Goal: Information Seeking & Learning: Learn about a topic

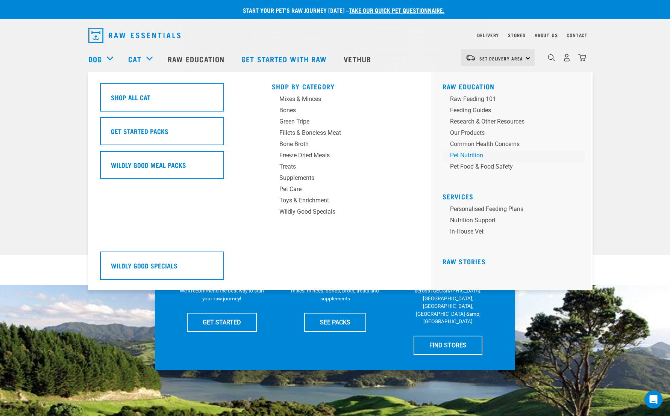
click at [471, 157] on div "Pet Nutrition" at bounding box center [508, 155] width 117 height 9
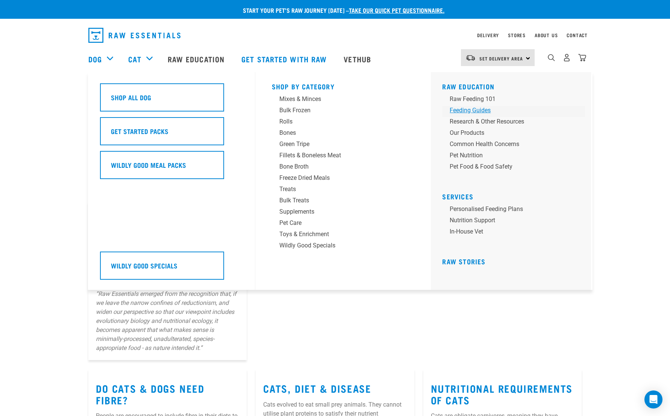
click at [453, 108] on div "Feeding Guides" at bounding box center [508, 110] width 117 height 9
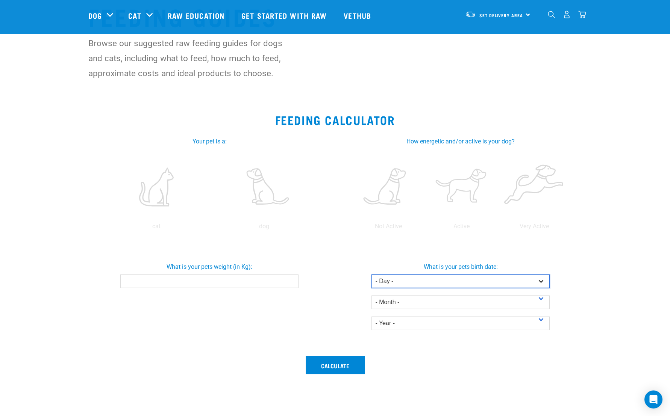
click at [421, 285] on select "- Day - 1 2 3 4 5 6 7 8 9 10 11 12 13 14 15 16 17 18 19 20 21 22 23 24 25 26 27" at bounding box center [460, 282] width 178 height 14
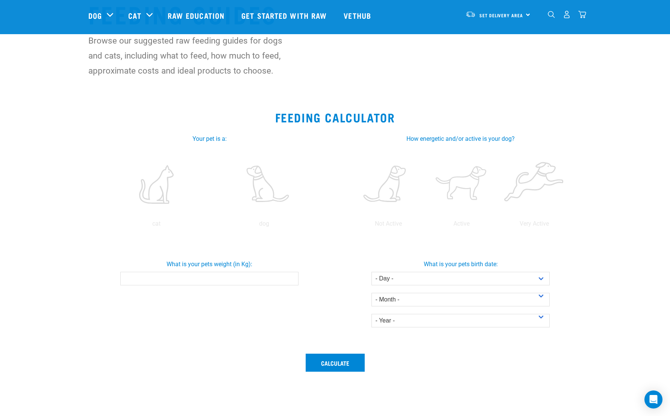
click at [262, 283] on input "What is your pets weight (in Kg):" at bounding box center [209, 279] width 178 height 14
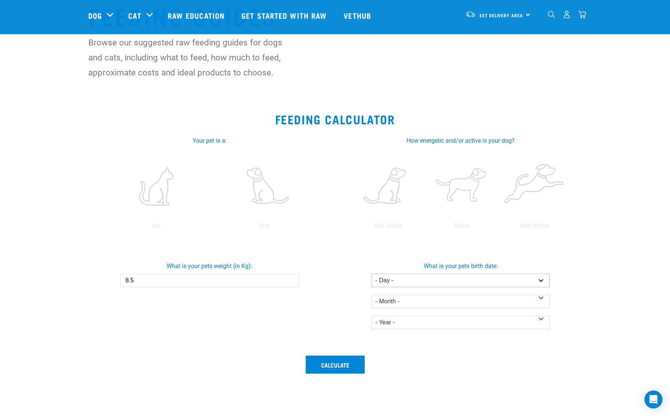
type input "8.5"
click at [420, 276] on select "- Day - 1 2 3 4 5 6 7 8 9 10 11 12 13 14 15 16 17 18 19 20 21 22 23 24 25 26 27" at bounding box center [460, 281] width 178 height 14
select select "29"
click at [371, 274] on select "- Day - 1 2 3 4 5 6 7 8 9 10 11 12 13 14 15 16 17 18 19 20 21 22 23 24 25 26 27" at bounding box center [460, 281] width 178 height 14
click at [457, 297] on select "- Month - January February March April May June July August September October N…" at bounding box center [460, 302] width 178 height 14
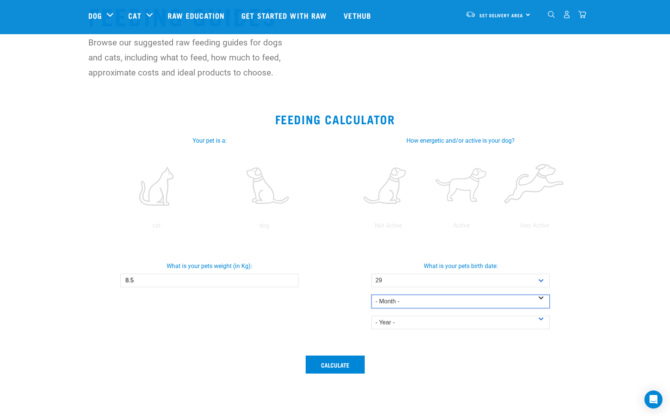
select select "December"
click at [371, 295] on select "- Month - January February March April May June July August September October N…" at bounding box center [460, 302] width 178 height 14
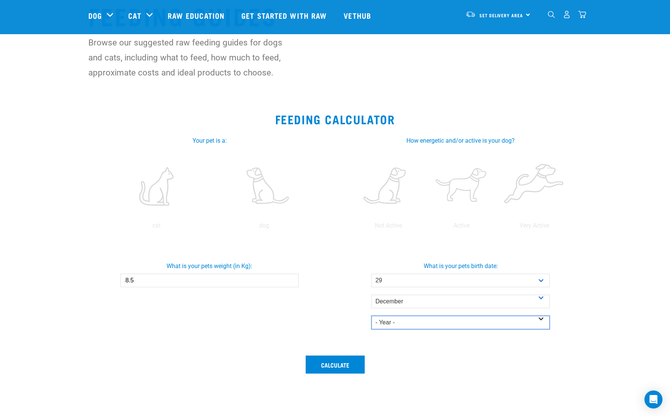
click at [427, 319] on select "- Year - 2025 2024 2023 2022 2021 2020 2019 2018 2017 2016 2015 2014" at bounding box center [460, 323] width 178 height 14
select select "2023"
click at [371, 316] on select "- Year - 2025 2024 2023 2022 2021 2020 2019 2018 2017 2016 2015 2014" at bounding box center [460, 323] width 178 height 14
click at [339, 364] on button "Calculate" at bounding box center [335, 365] width 59 height 18
click at [251, 191] on label at bounding box center [264, 186] width 105 height 64
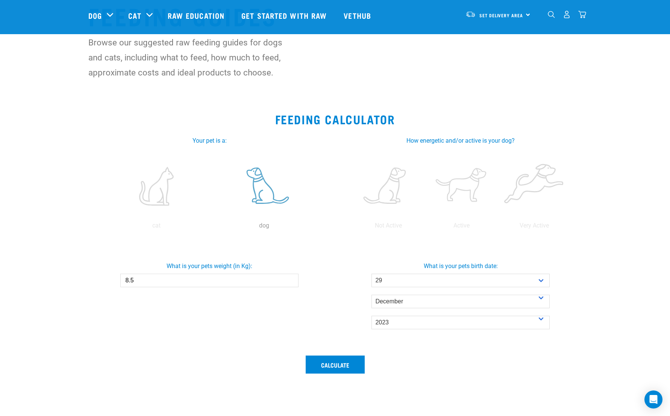
click at [210, 228] on input "radio" at bounding box center [210, 228] width 0 height 0
click at [395, 183] on label at bounding box center [388, 186] width 70 height 64
click at [352, 228] on input "radio" at bounding box center [352, 228] width 0 height 0
click at [332, 355] on div "Calculate" at bounding box center [335, 383] width 502 height 65
click at [338, 363] on button "Calculate" at bounding box center [335, 365] width 59 height 18
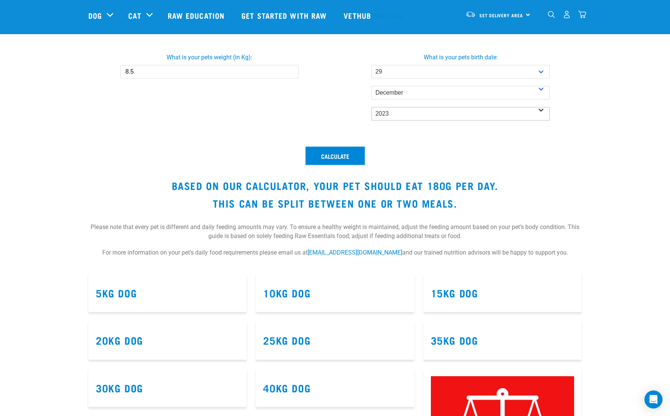
scroll to position [258, 0]
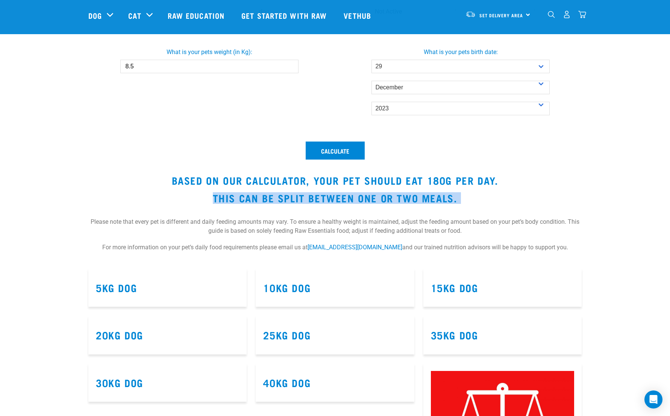
drag, startPoint x: 356, startPoint y: 197, endPoint x: 358, endPoint y: 188, distance: 9.7
click at [358, 188] on div "Calculate Based on our calculator, your pet should eat 180g per day. This can b…" at bounding box center [335, 200] width 502 height 127
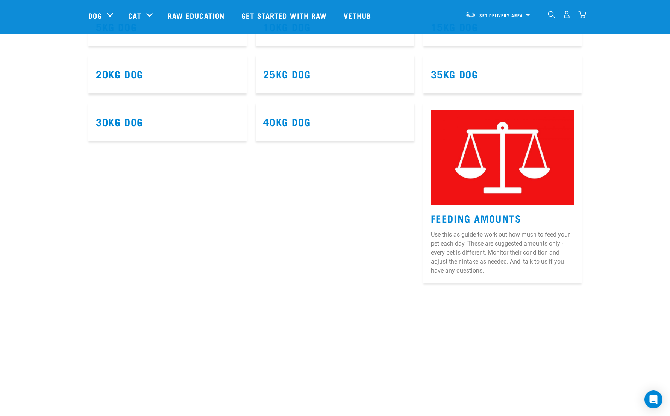
scroll to position [525, 0]
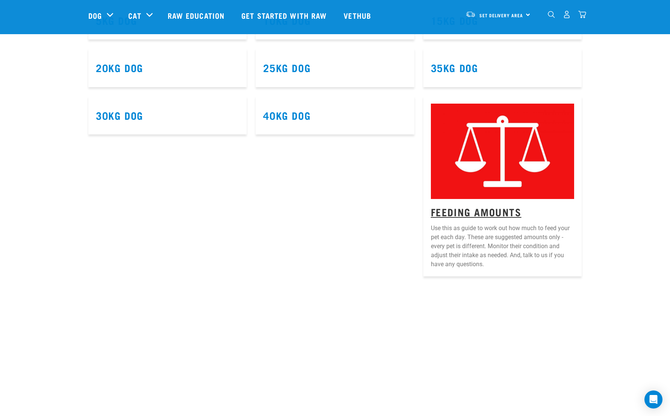
click at [487, 215] on link "Feeding Amounts" at bounding box center [476, 212] width 91 height 6
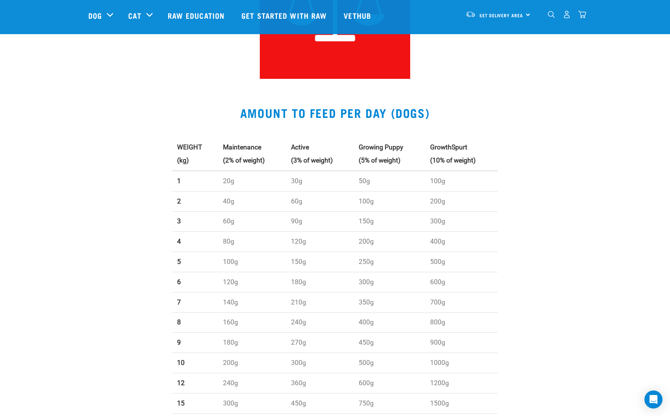
scroll to position [181, 0]
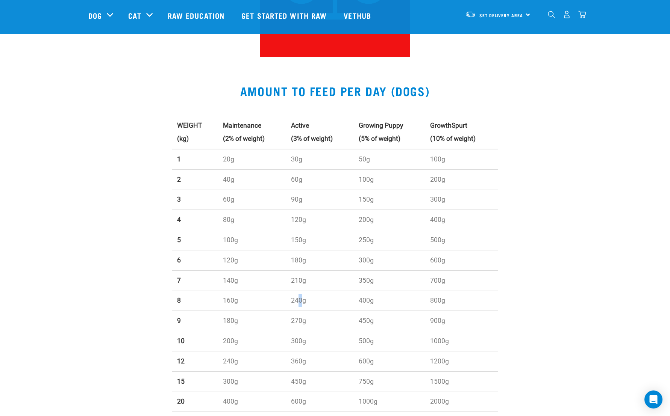
click at [299, 297] on td "240g" at bounding box center [320, 301] width 68 height 20
click at [300, 296] on td "240g" at bounding box center [320, 301] width 68 height 20
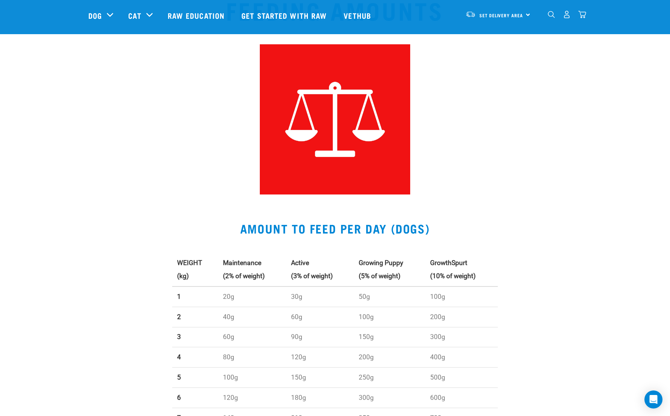
scroll to position [0, 0]
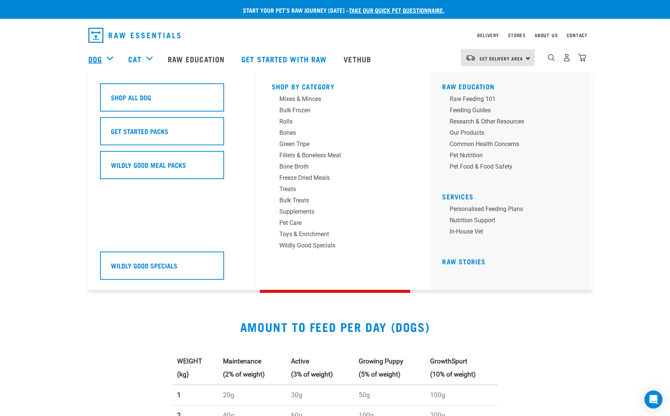
click at [94, 59] on link "Dog" at bounding box center [95, 58] width 14 height 11
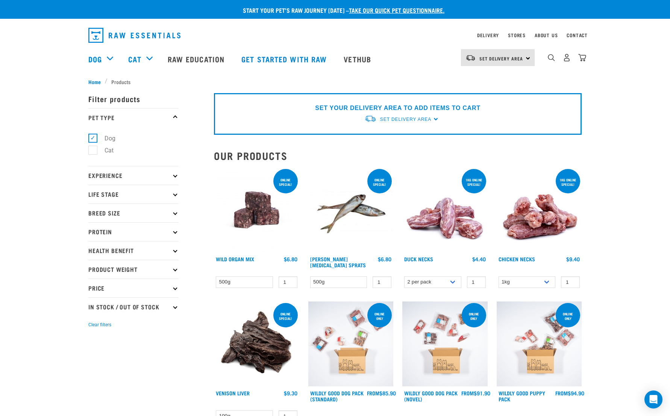
click at [115, 271] on p "Product Weight" at bounding box center [133, 269] width 90 height 19
click at [116, 214] on p "Breed Size" at bounding box center [133, 213] width 90 height 19
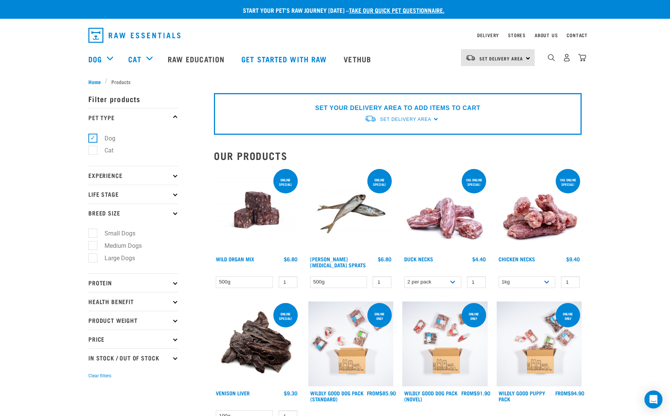
click at [116, 214] on p "Breed Size" at bounding box center [133, 213] width 90 height 19
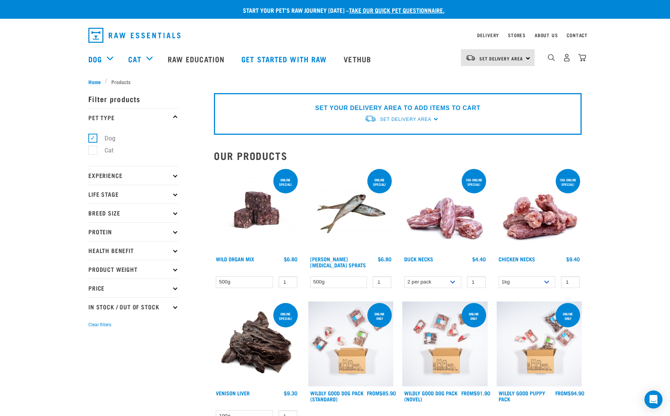
click at [103, 257] on p "Health Benefit" at bounding box center [133, 250] width 90 height 19
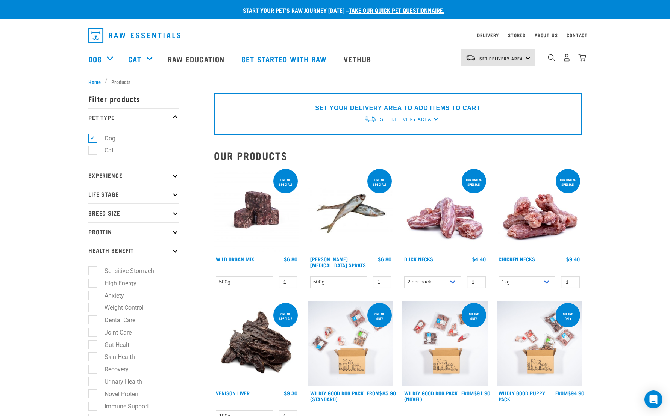
click at [109, 286] on label "High Energy" at bounding box center [115, 283] width 47 height 9
click at [93, 285] on input "High Energy" at bounding box center [90, 282] width 5 height 5
checkbox input "true"
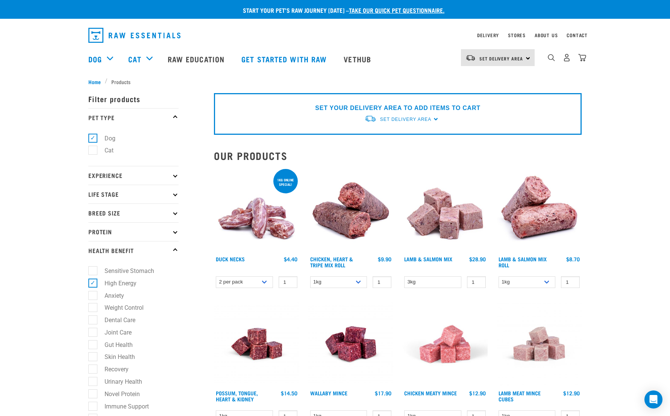
click at [140, 251] on p "Health Benefit" at bounding box center [133, 250] width 90 height 19
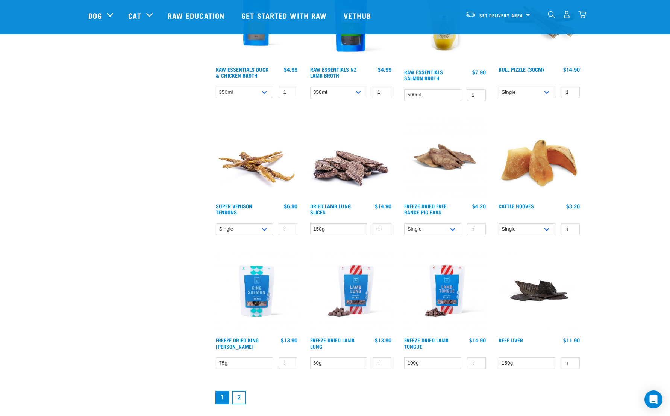
scroll to position [807, 0]
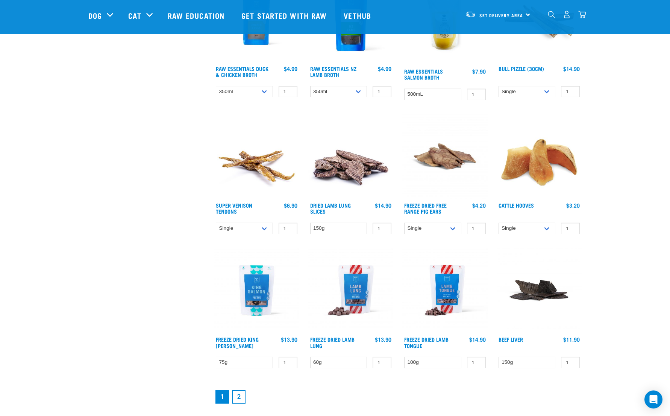
click at [238, 393] on link "2" at bounding box center [239, 398] width 14 height 14
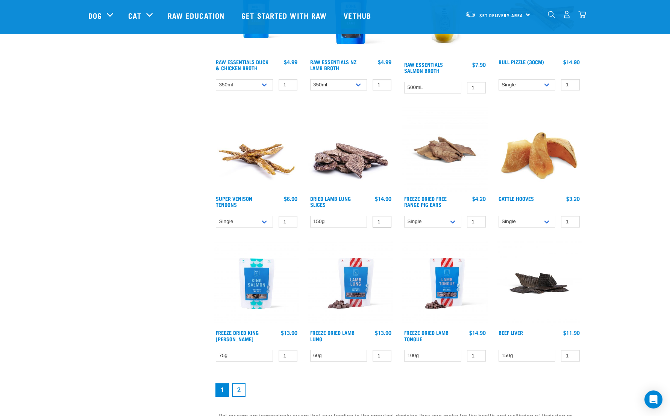
scroll to position [818, 0]
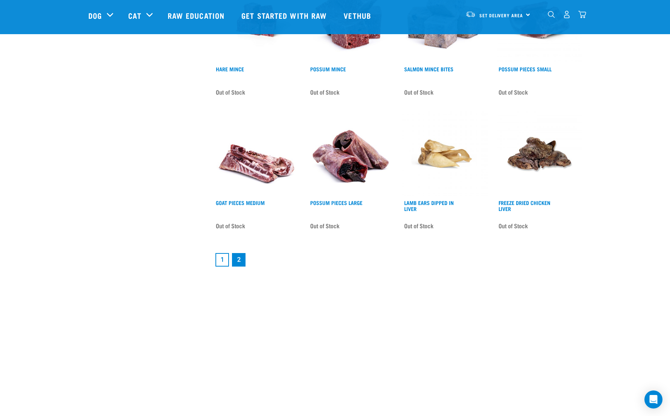
scroll to position [420, 0]
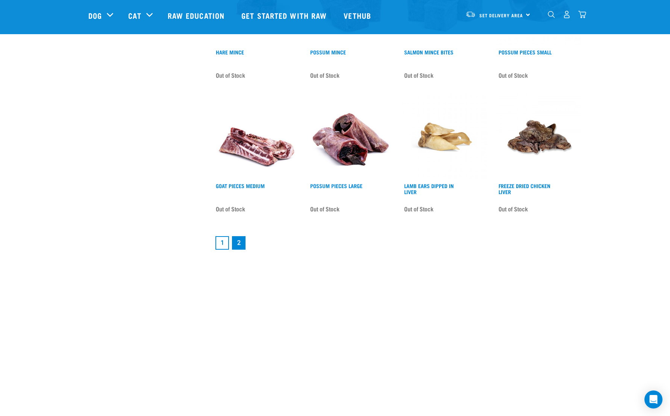
click at [217, 244] on link "1" at bounding box center [222, 243] width 14 height 14
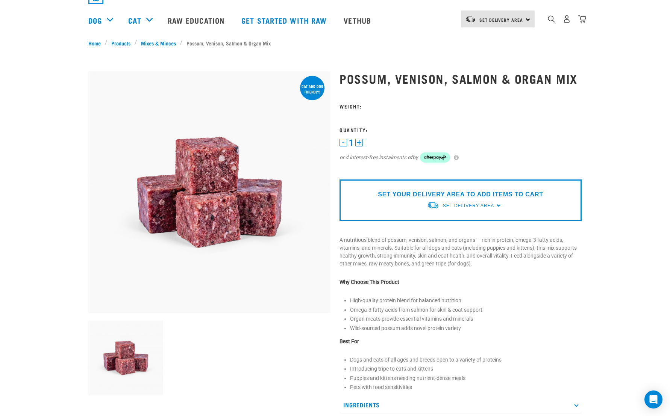
scroll to position [77, 0]
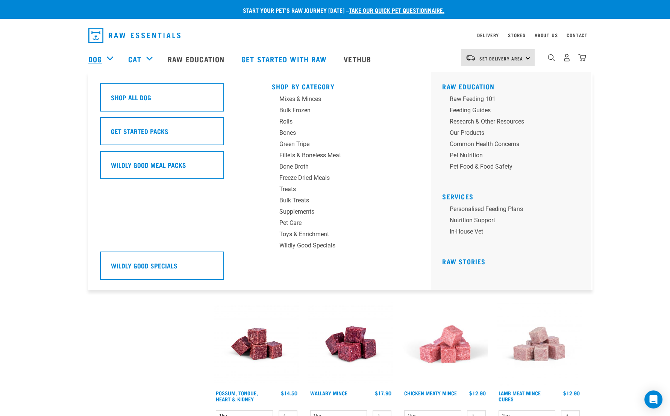
click at [96, 61] on link "Dog" at bounding box center [95, 58] width 14 height 11
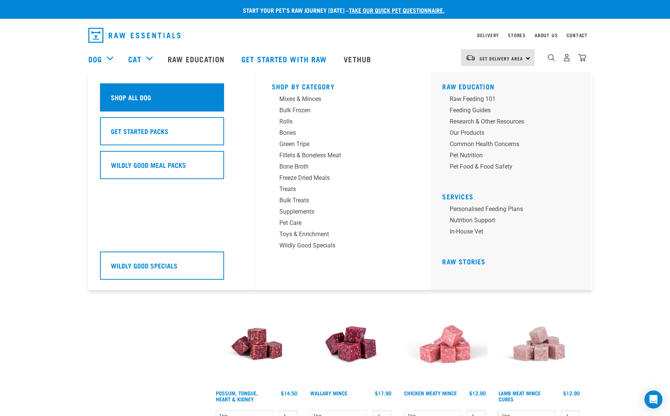
click at [135, 107] on div "Shop All Dog" at bounding box center [162, 97] width 124 height 28
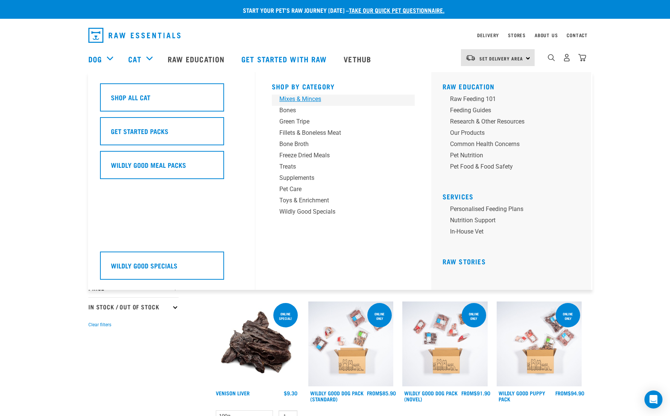
click at [305, 99] on div "Mixes & Minces" at bounding box center [337, 99] width 117 height 9
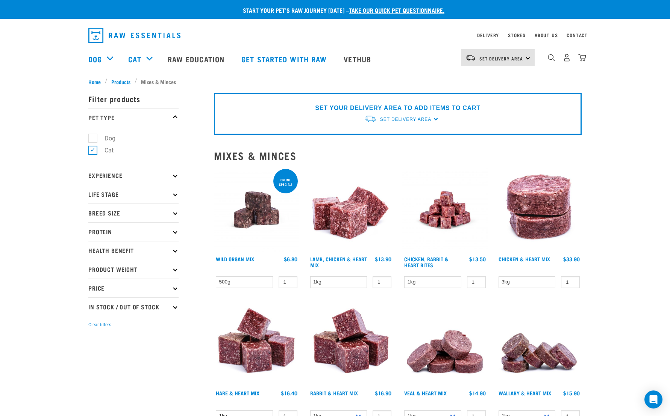
click at [119, 310] on p "In Stock / Out Of Stock" at bounding box center [133, 307] width 90 height 19
click at [111, 294] on p "Price" at bounding box center [133, 288] width 90 height 19
click at [112, 270] on p "Product Weight" at bounding box center [133, 269] width 90 height 19
click at [102, 305] on label "1kg" at bounding box center [104, 302] width 25 height 9
click at [93, 303] on input "1kg" at bounding box center [90, 300] width 5 height 5
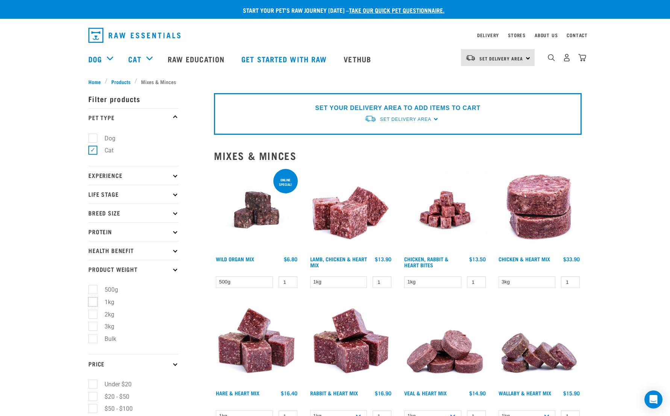
checkbox input "true"
